Goal: Go to known website: Go to known website

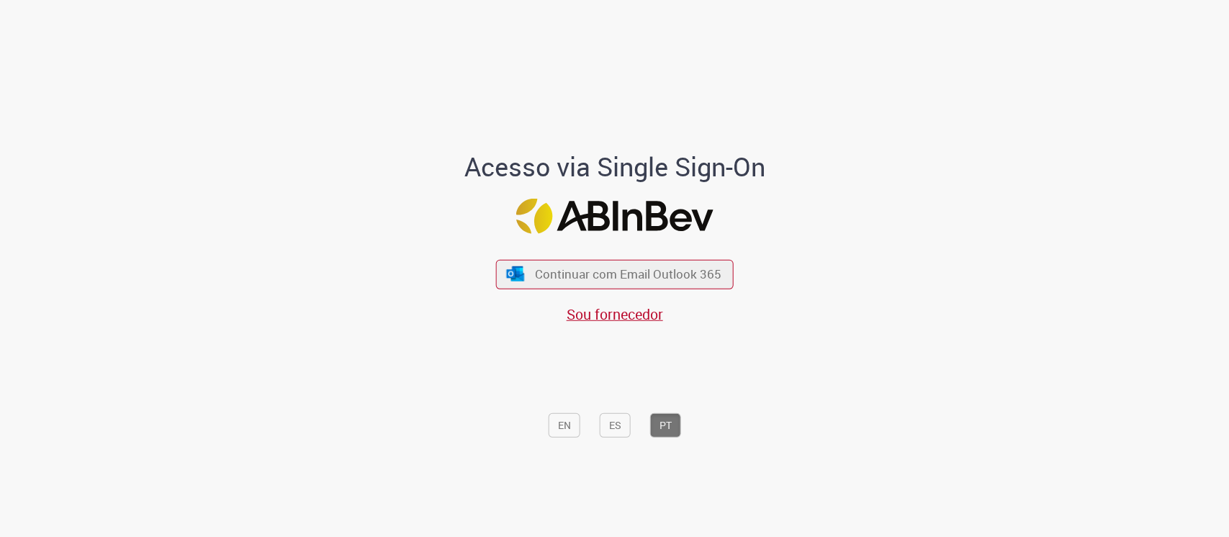
click at [658, 254] on div "Continuar com Email Outlook 365 Sou fornecedor" at bounding box center [615, 284] width 238 height 80
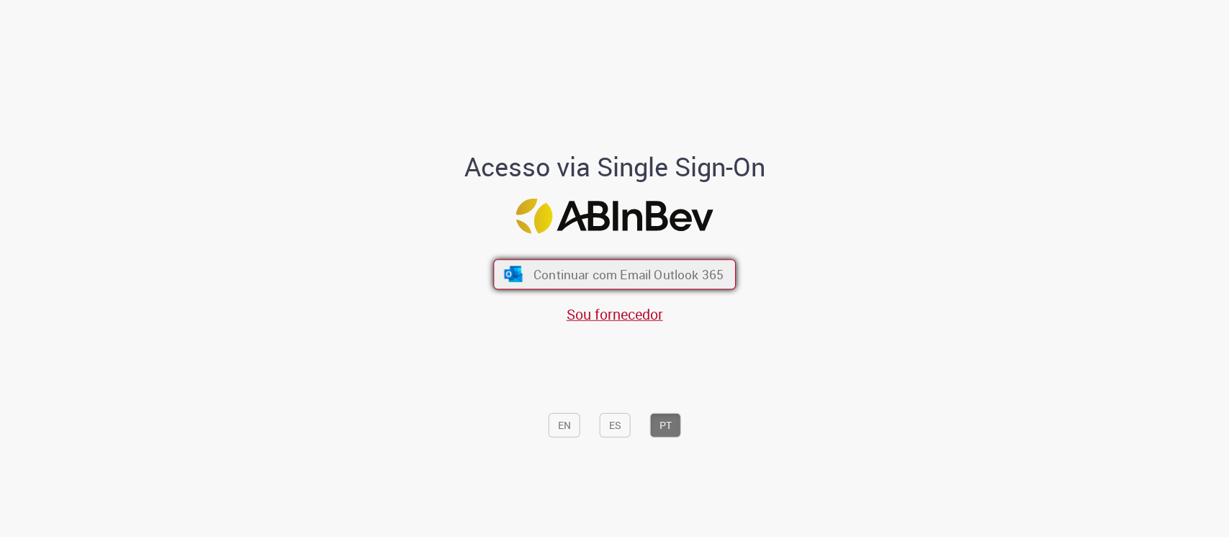
click at [645, 261] on button "Continuar com Email Outlook 365" at bounding box center [614, 274] width 243 height 30
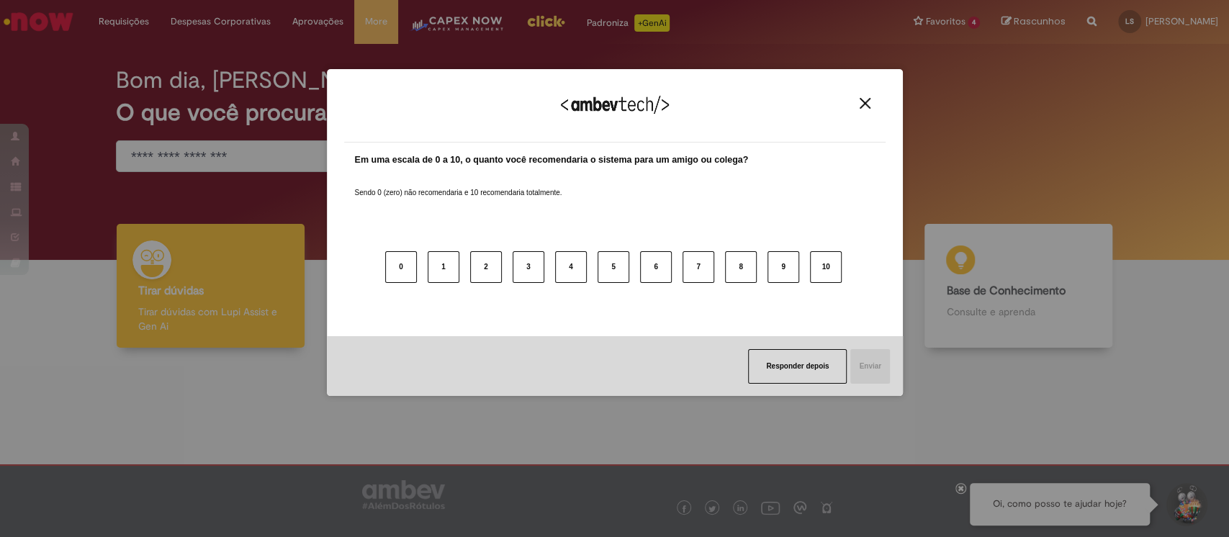
click at [861, 101] on img "Close" at bounding box center [865, 103] width 11 height 11
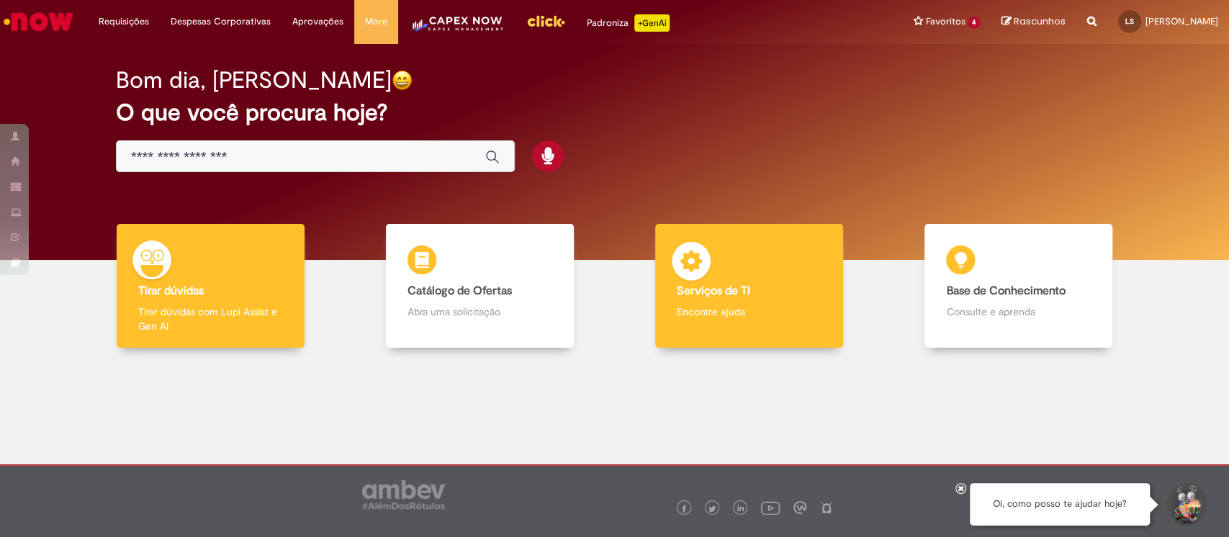
click at [683, 269] on img at bounding box center [691, 263] width 43 height 43
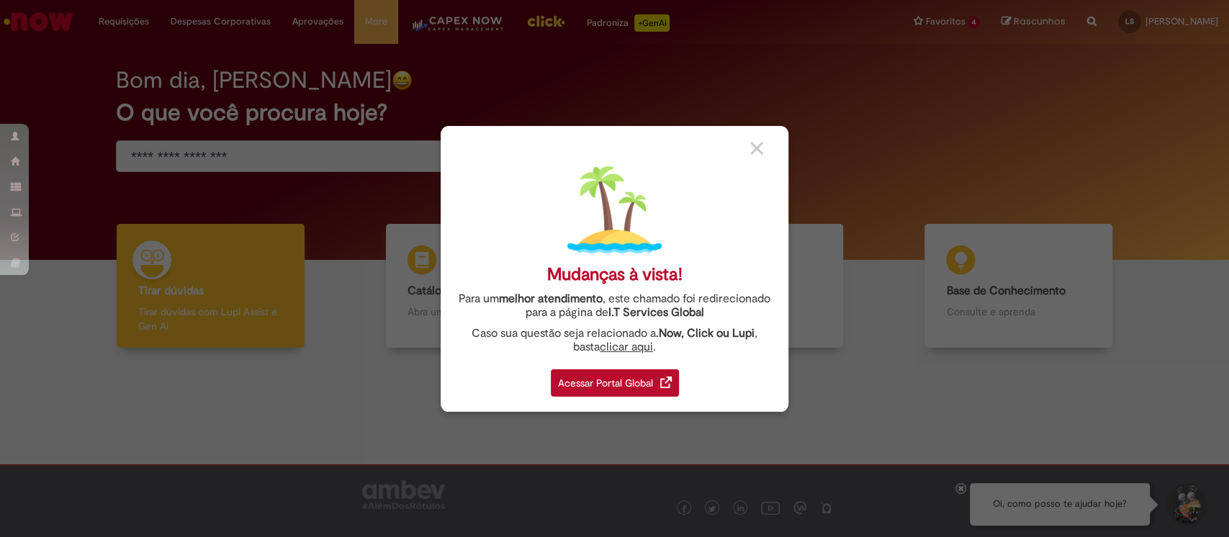
click at [622, 384] on div "Acessar Portal Global" at bounding box center [615, 382] width 128 height 27
